Goal: Information Seeking & Learning: Learn about a topic

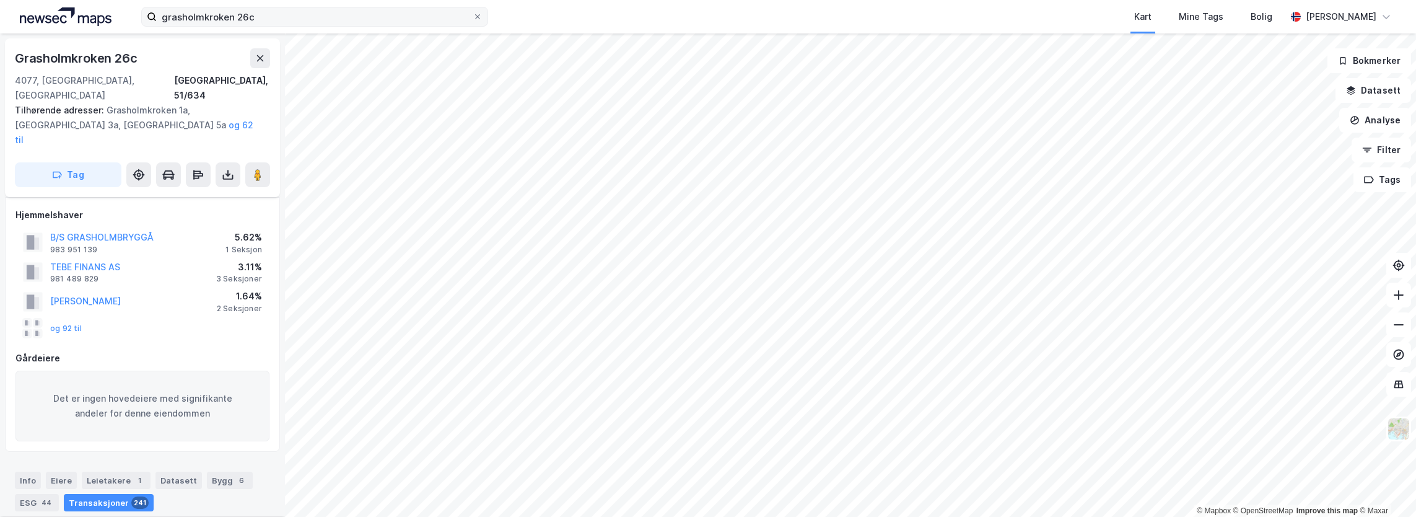
scroll to position [14889, 0]
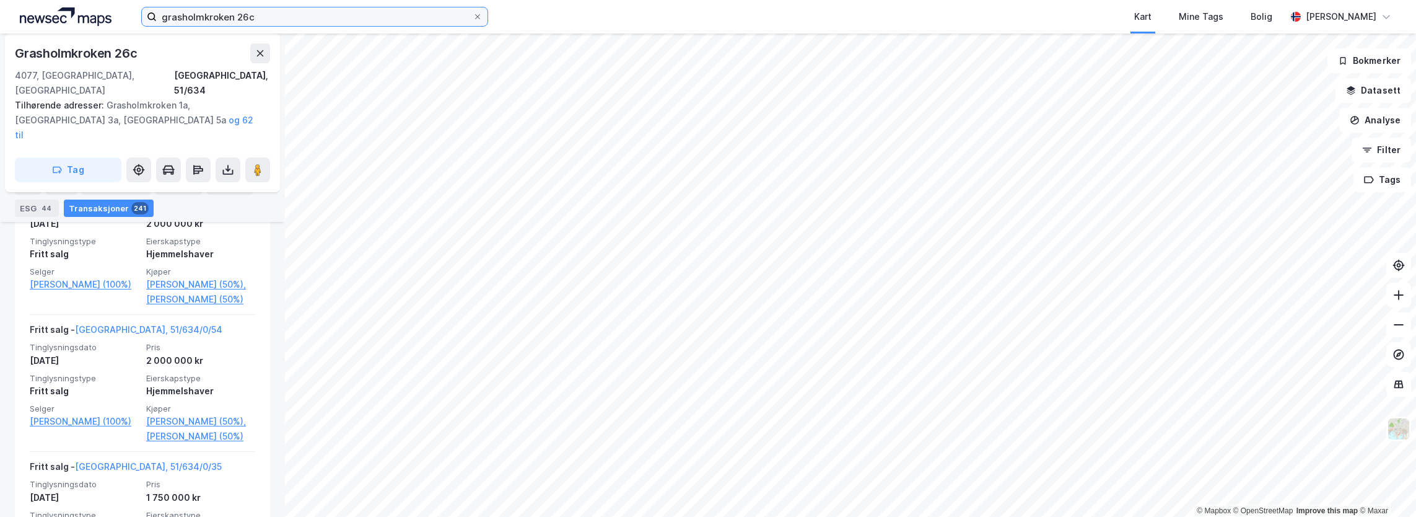
click at [296, 9] on input "grasholmkroken 26c" at bounding box center [315, 16] width 316 height 19
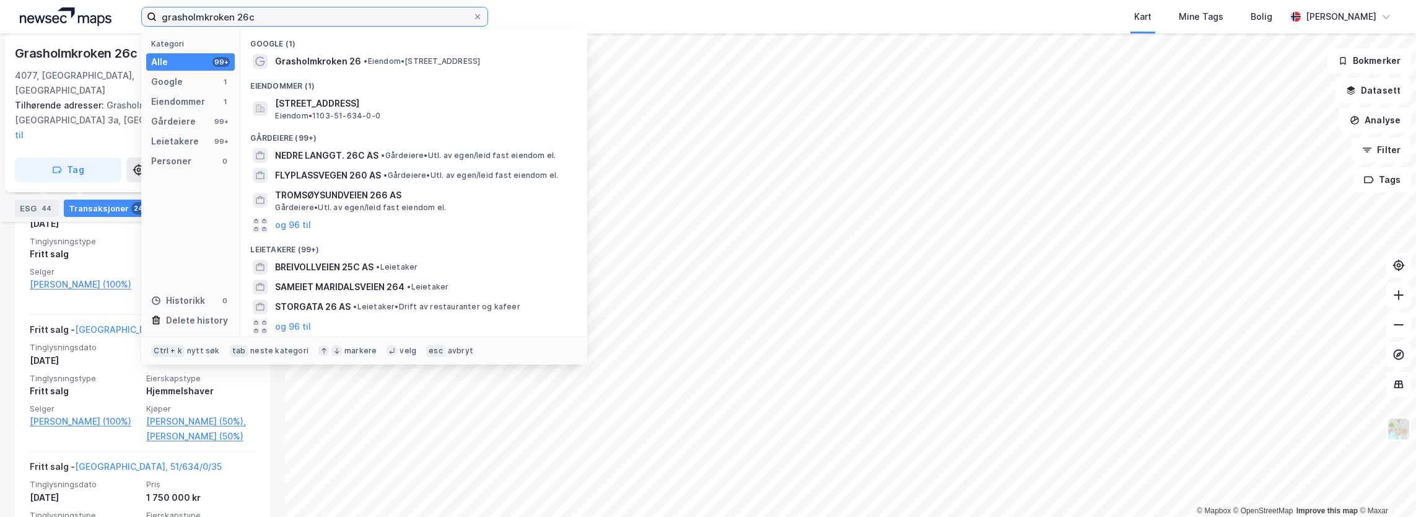
click at [338, 11] on input "grasholmkroken 26c" at bounding box center [315, 16] width 316 height 19
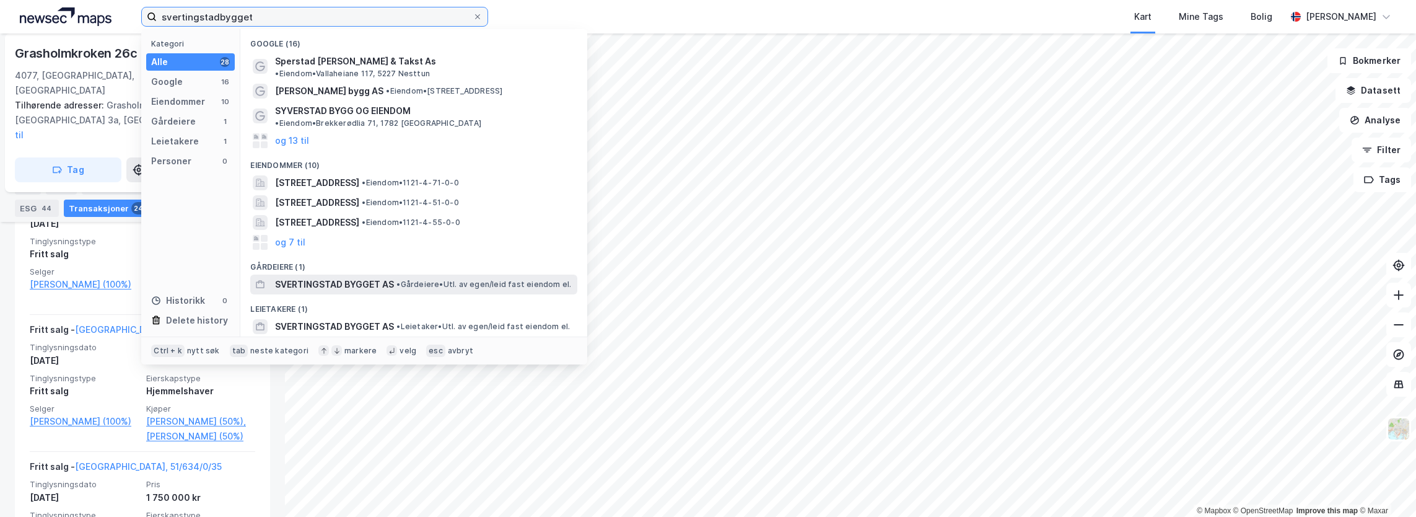
type input "svertingstadbygget"
click at [368, 277] on span "SVERTINGSTAD BYGGET AS" at bounding box center [334, 284] width 119 height 15
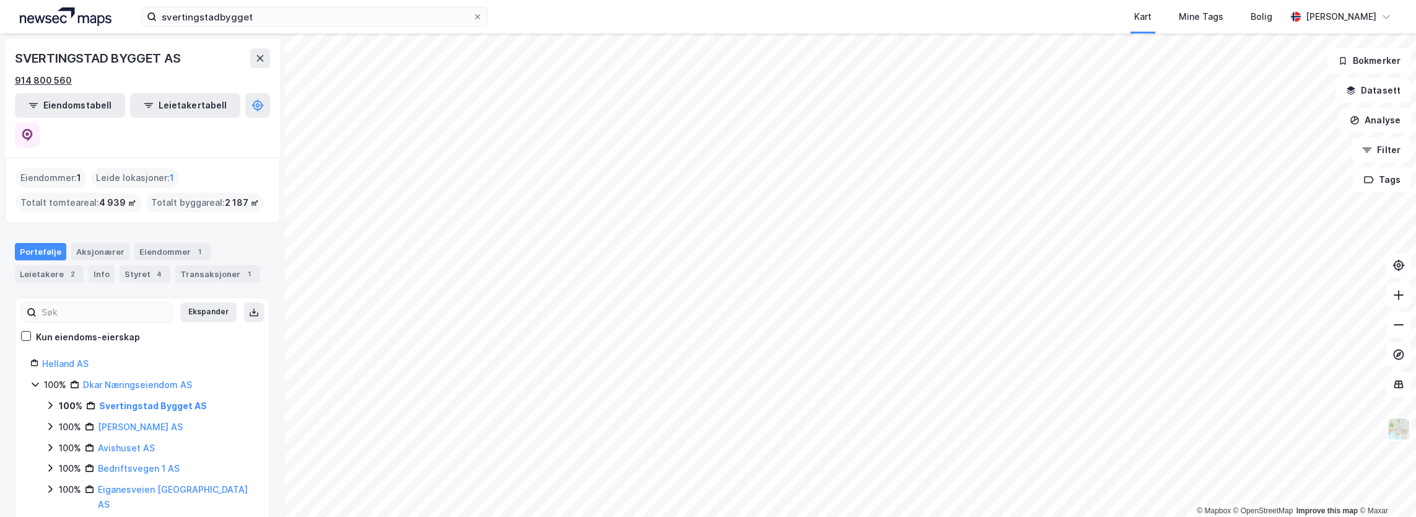
click at [61, 79] on div "914 800 560" at bounding box center [43, 80] width 57 height 15
click at [72, 358] on link "Helland AS" at bounding box center [65, 363] width 46 height 11
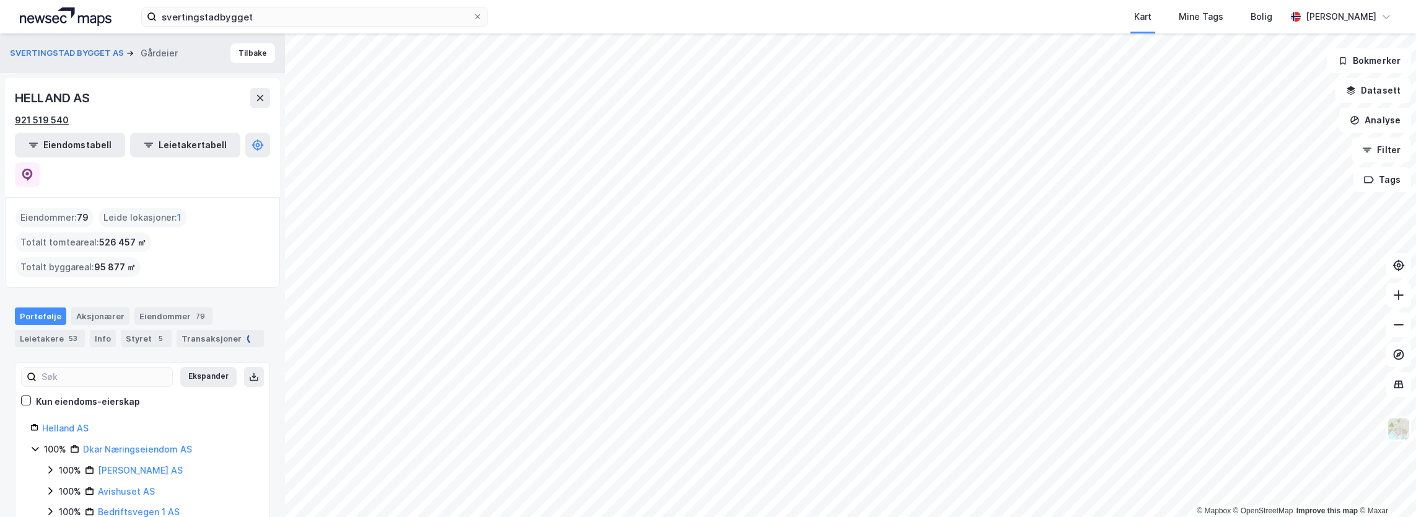
click at [61, 122] on div "921 519 540" at bounding box center [42, 120] width 54 height 15
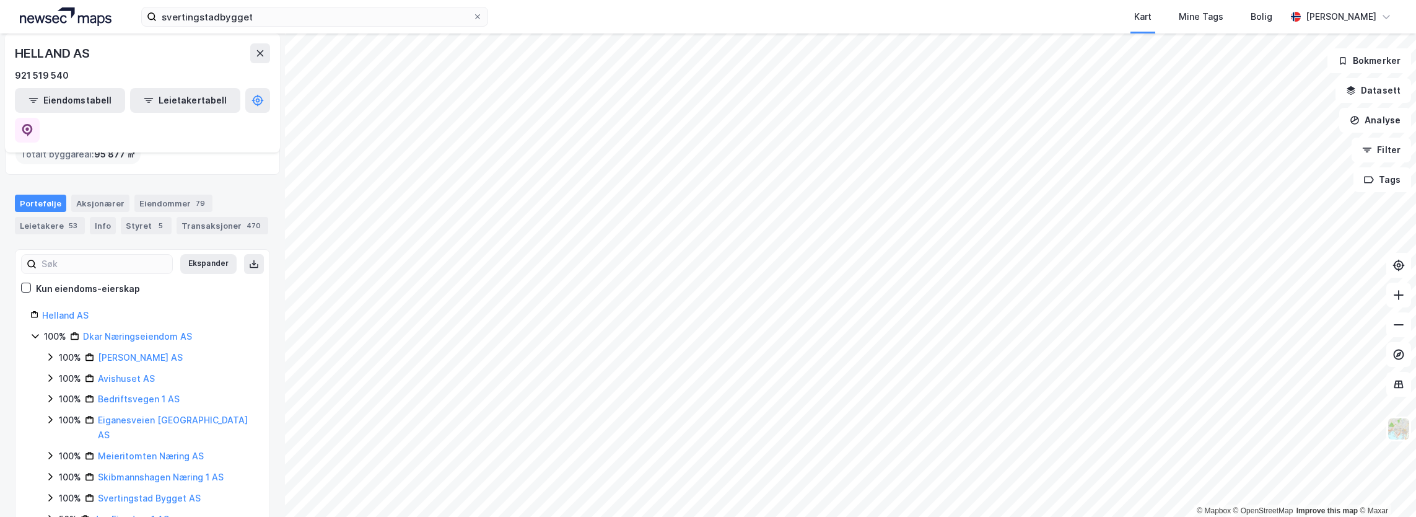
scroll to position [124, 0]
